Goal: Transaction & Acquisition: Purchase product/service

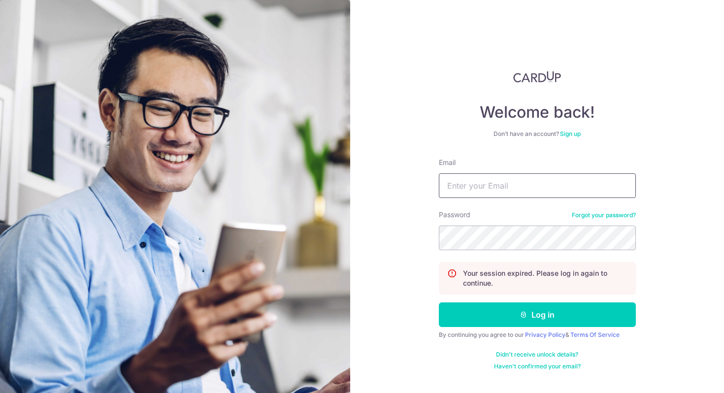
type input "sgfreestyler@gmail.com"
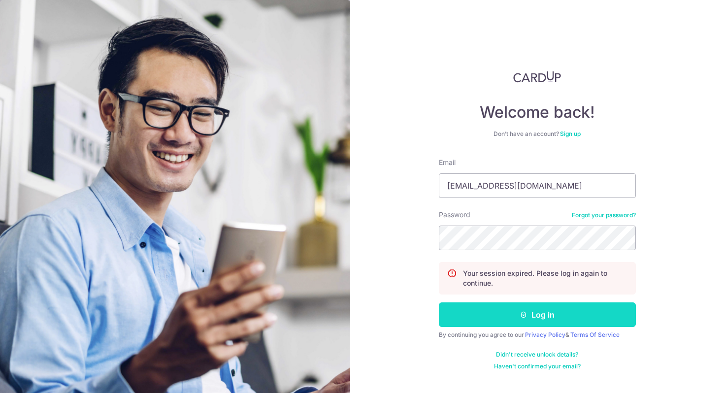
click at [521, 317] on icon "submit" at bounding box center [524, 315] width 8 height 8
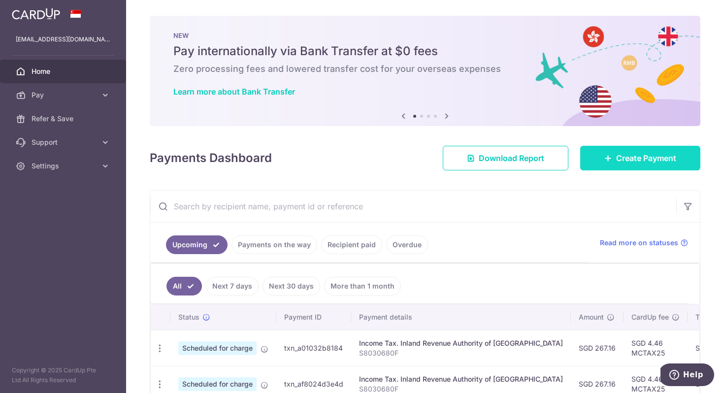
click at [622, 163] on span "Create Payment" at bounding box center [646, 158] width 60 height 12
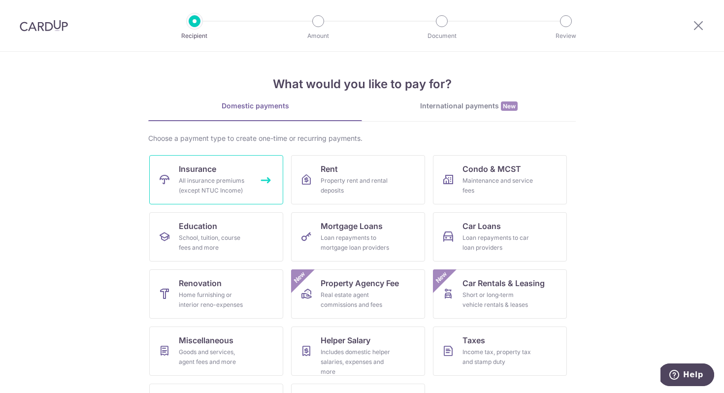
click at [265, 180] on link "Insurance All insurance premiums (except NTUC Income)" at bounding box center [216, 179] width 134 height 49
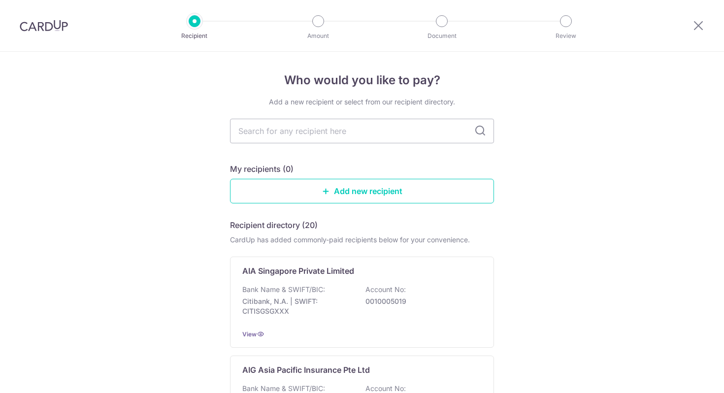
click at [320, 137] on input "text" at bounding box center [362, 131] width 264 height 25
type input "singl"
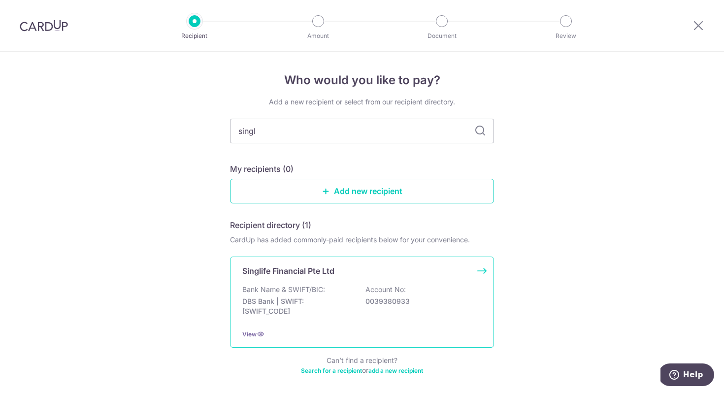
click at [293, 275] on p "Singlife Financial Pte Ltd" at bounding box center [288, 271] width 92 height 12
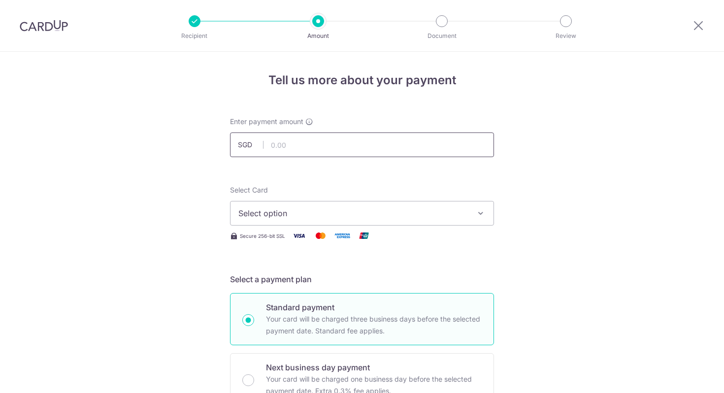
drag, startPoint x: 0, startPoint y: 0, endPoint x: 301, endPoint y: 147, distance: 334.9
click at [301, 147] on input "text" at bounding box center [362, 145] width 264 height 25
type input "522.45"
click at [345, 216] on span "Select option" at bounding box center [353, 213] width 230 height 12
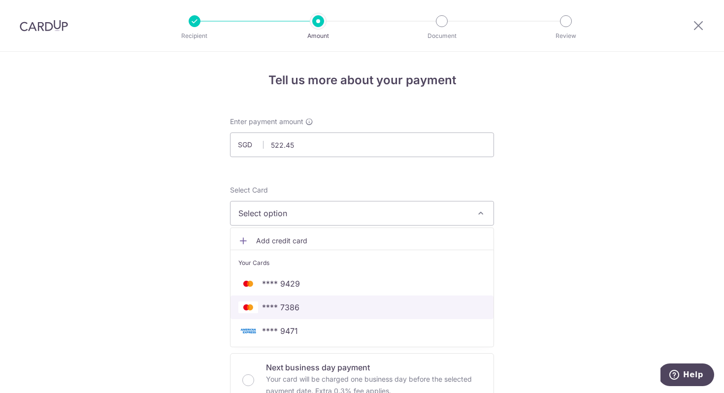
click at [320, 304] on span "**** 7386" at bounding box center [361, 308] width 247 height 12
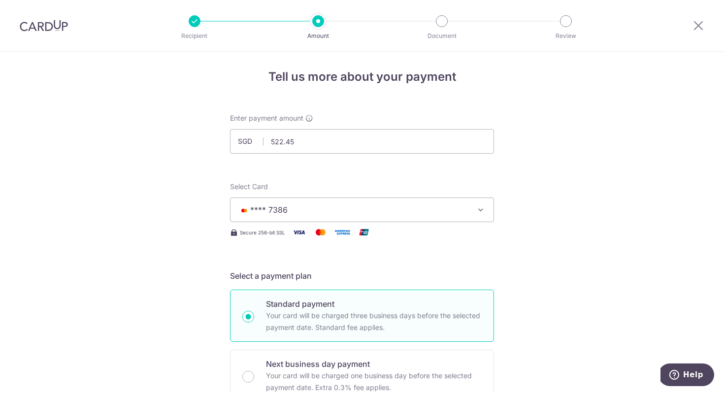
scroll to position [13, 0]
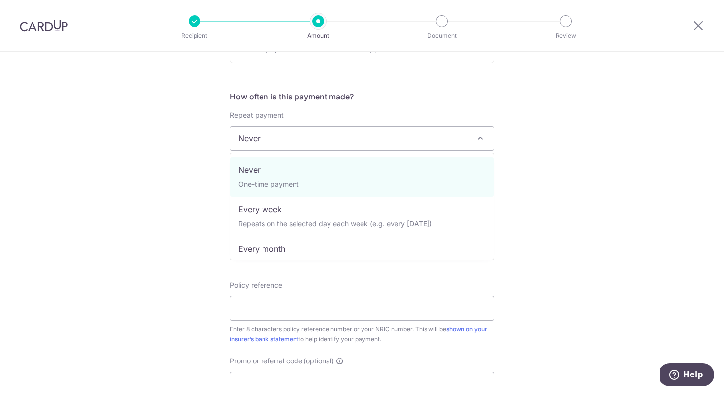
click at [396, 134] on span "Never" at bounding box center [362, 139] width 263 height 24
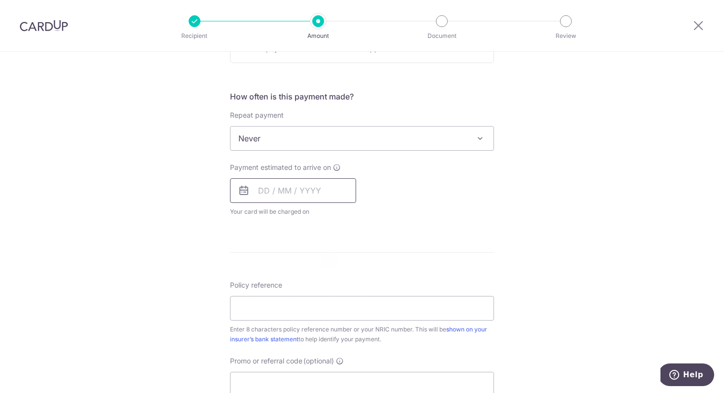
click at [290, 185] on input "text" at bounding box center [293, 190] width 126 height 25
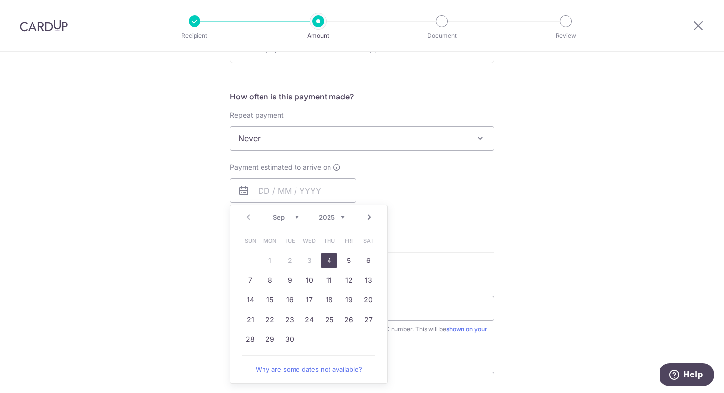
drag, startPoint x: 324, startPoint y: 257, endPoint x: 334, endPoint y: 125, distance: 131.9
click at [324, 257] on link "4" at bounding box center [329, 261] width 16 height 16
type input "04/09/2025"
click at [334, 125] on div "Repeat payment Never Every week Every month Every quarter Every half a year Eve…" at bounding box center [362, 130] width 264 height 40
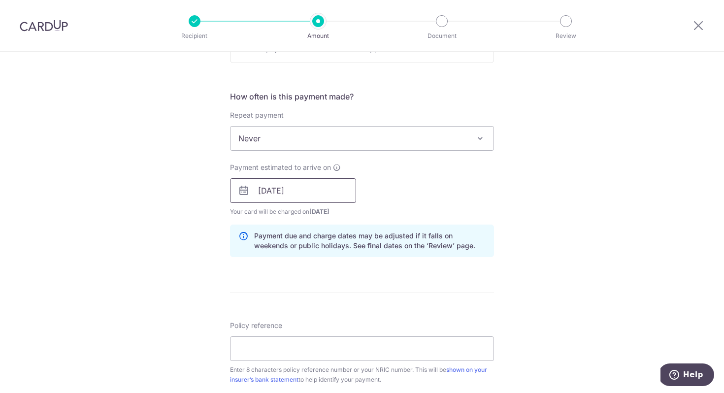
click at [315, 181] on input "04/09/2025" at bounding box center [293, 190] width 126 height 25
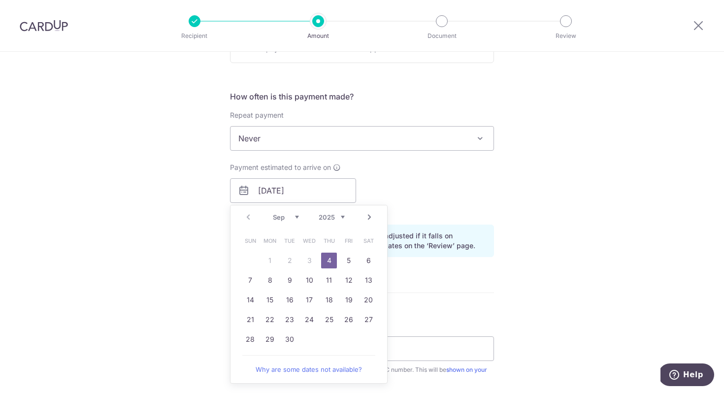
click at [395, 182] on div "Payment estimated to arrive on 04/09/2025 Prev Next Sep Oct Nov Dec 2025 2026 2…" at bounding box center [362, 190] width 276 height 54
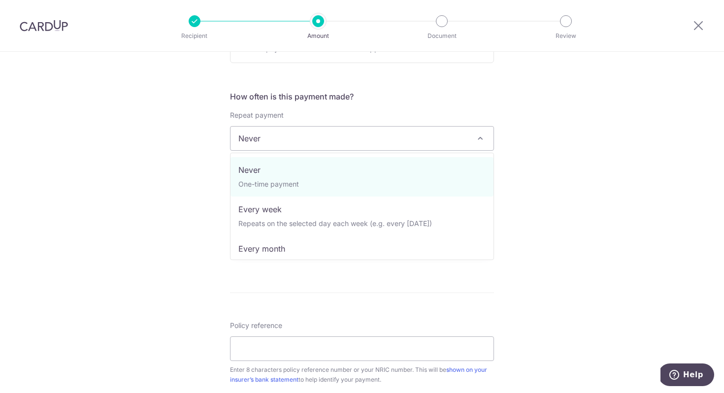
click at [375, 146] on span "Never" at bounding box center [362, 139] width 263 height 24
click at [518, 163] on div "Tell us more about your payment Enter payment amount SGD 522.45 522.45 Select C…" at bounding box center [362, 175] width 724 height 932
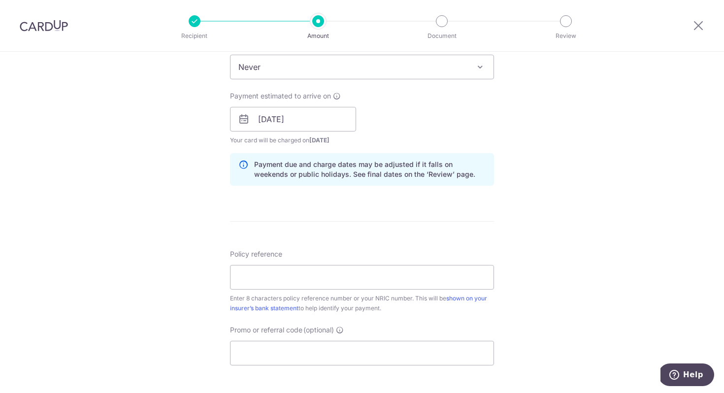
scroll to position [465, 0]
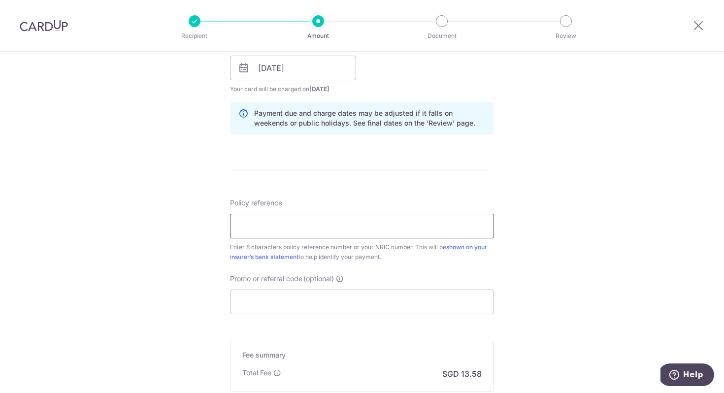
click at [306, 222] on input "Policy reference" at bounding box center [362, 226] width 264 height 25
type input "83304607"
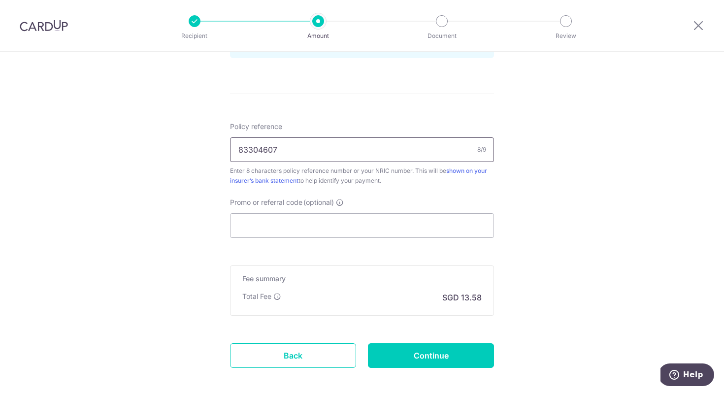
scroll to position [590, 0]
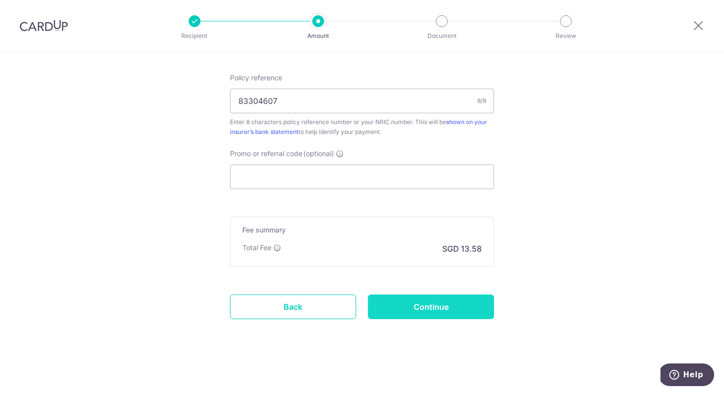
click at [447, 310] on input "Continue" at bounding box center [431, 307] width 126 height 25
type input "Create Schedule"
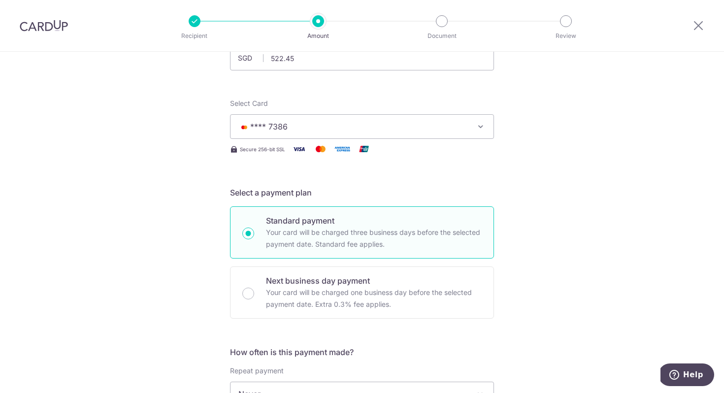
scroll to position [51, 0]
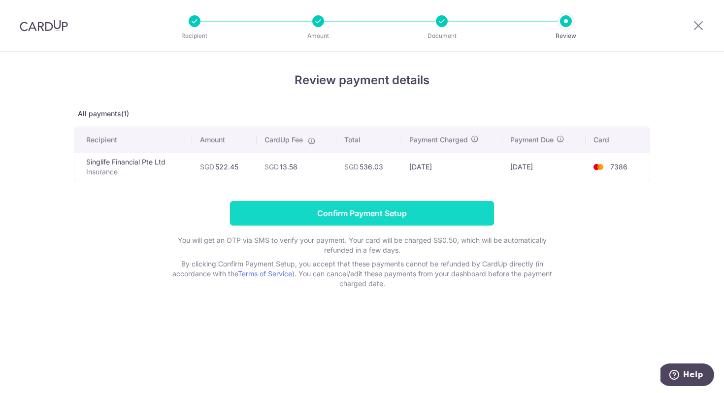
click at [393, 206] on input "Confirm Payment Setup" at bounding box center [362, 213] width 264 height 25
